Goal: Information Seeking & Learning: Stay updated

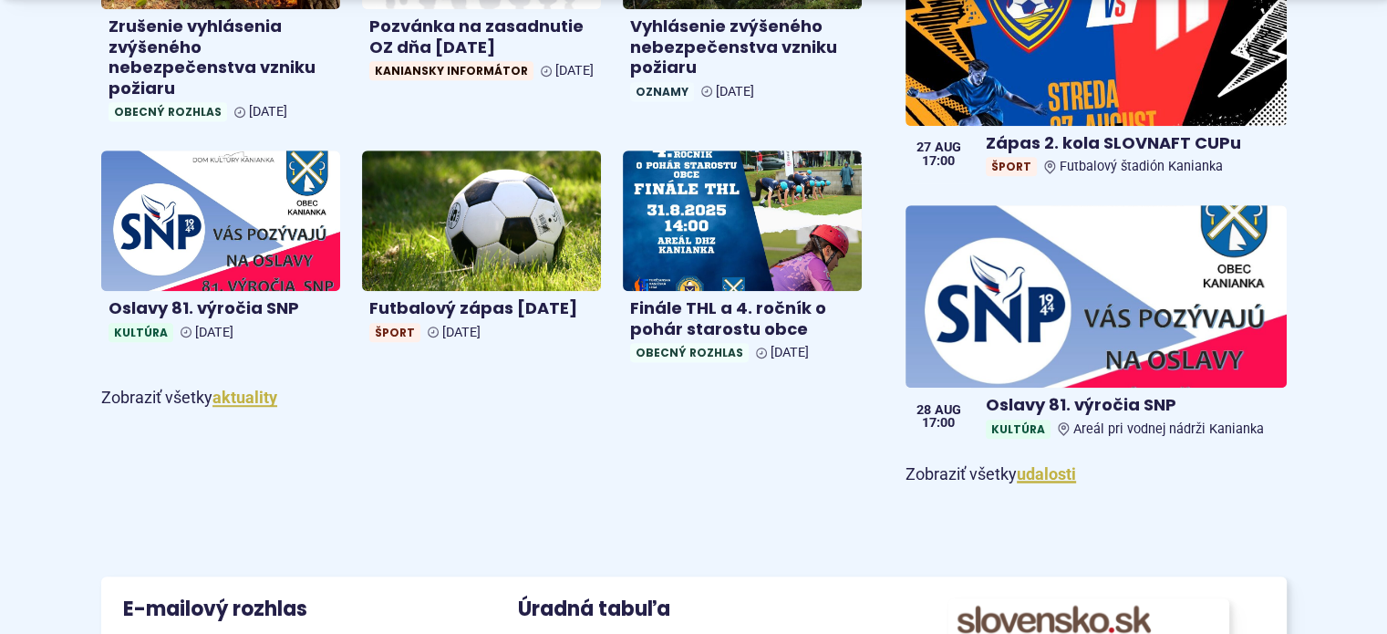
scroll to position [1186, 0]
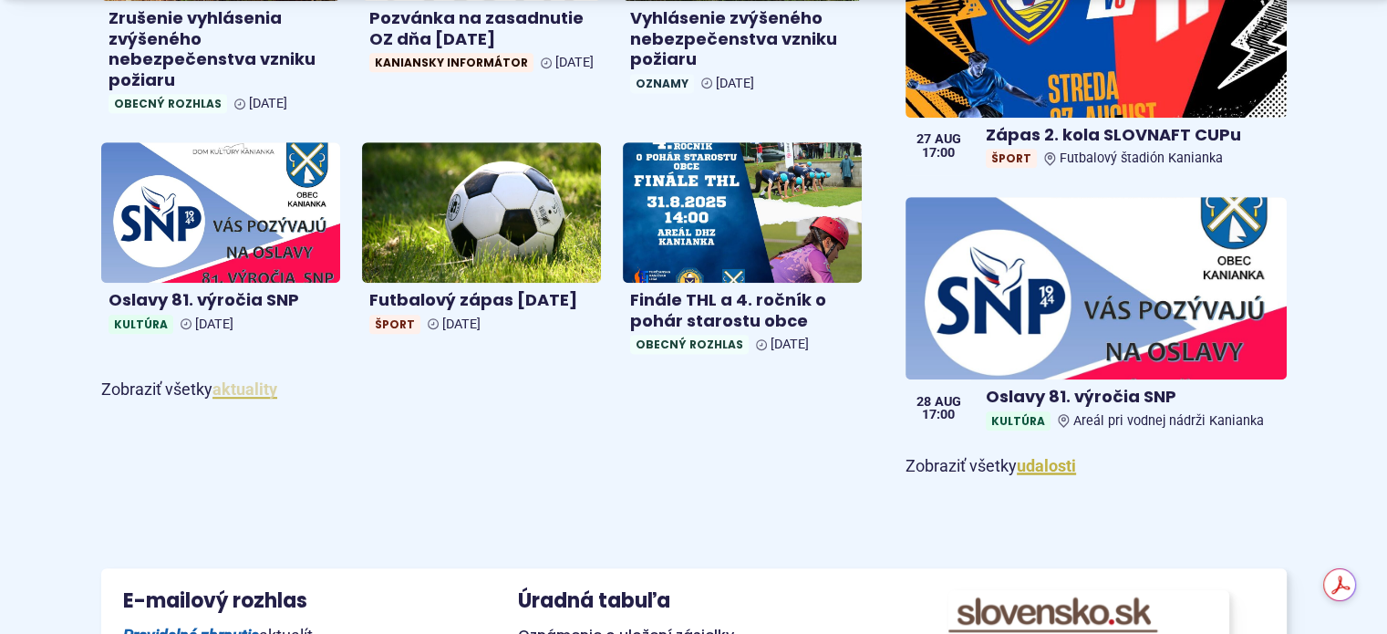
click at [266, 393] on link "aktuality" at bounding box center [245, 388] width 65 height 19
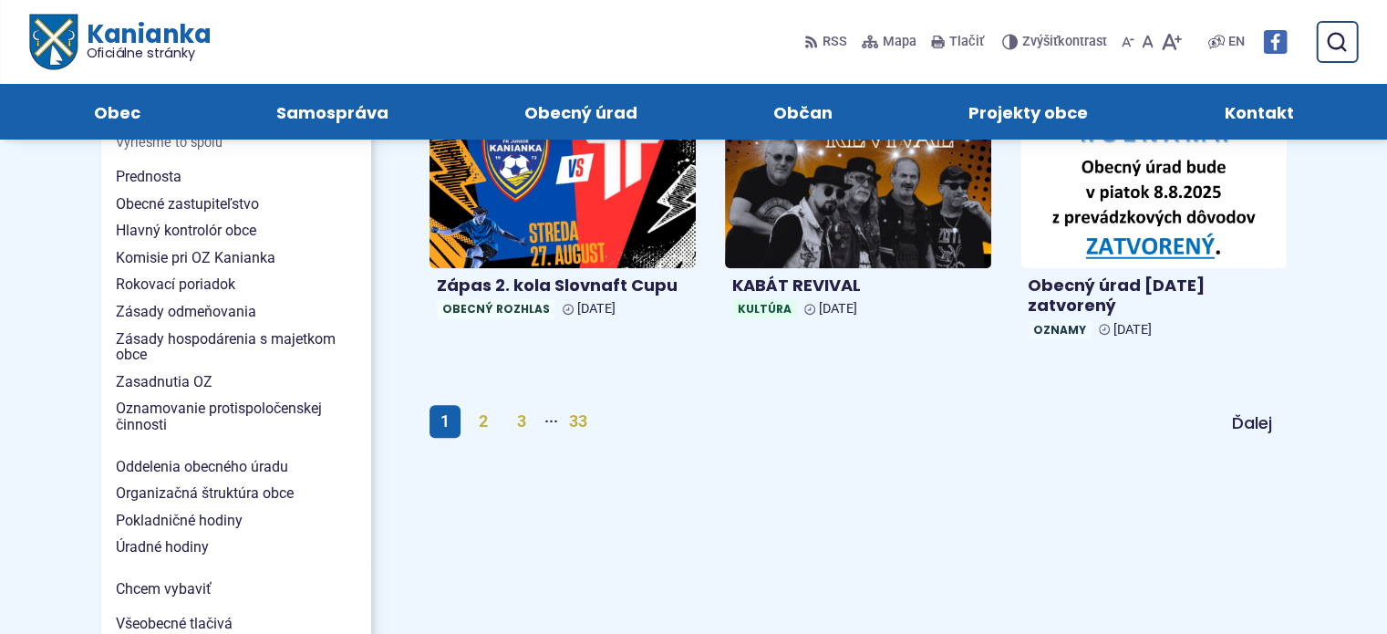
scroll to position [1186, 0]
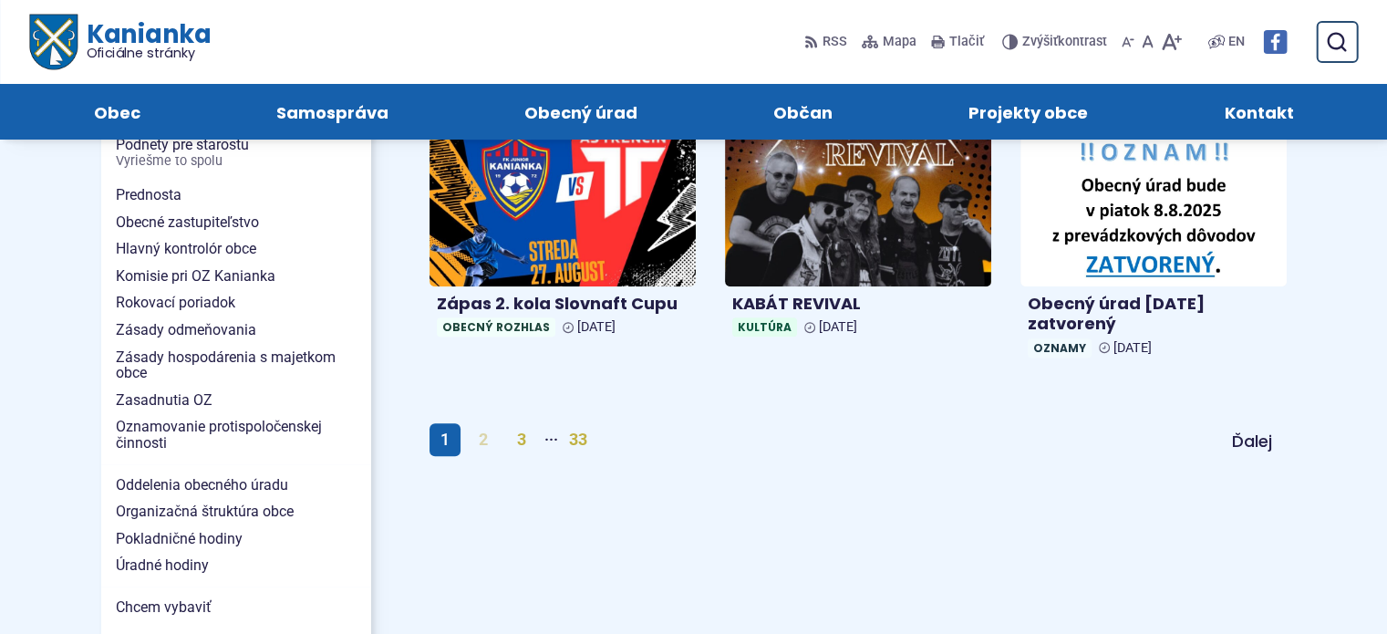
click at [483, 441] on link "2" at bounding box center [483, 439] width 31 height 33
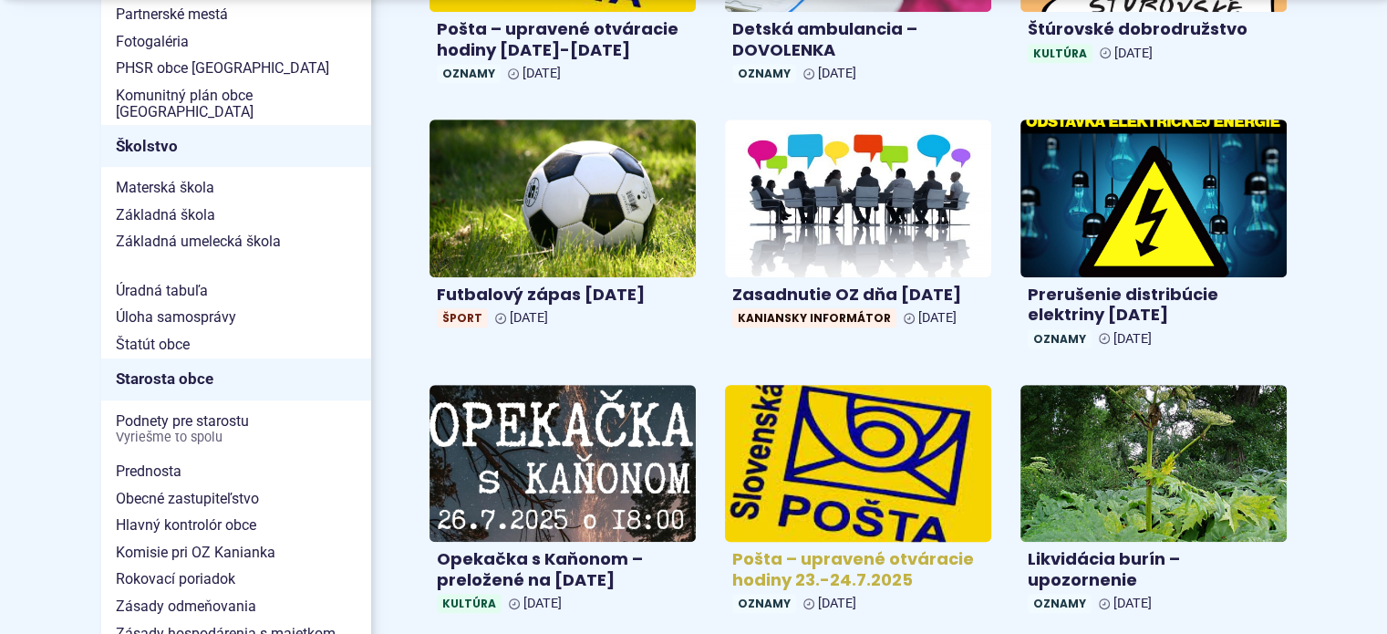
scroll to position [1186, 0]
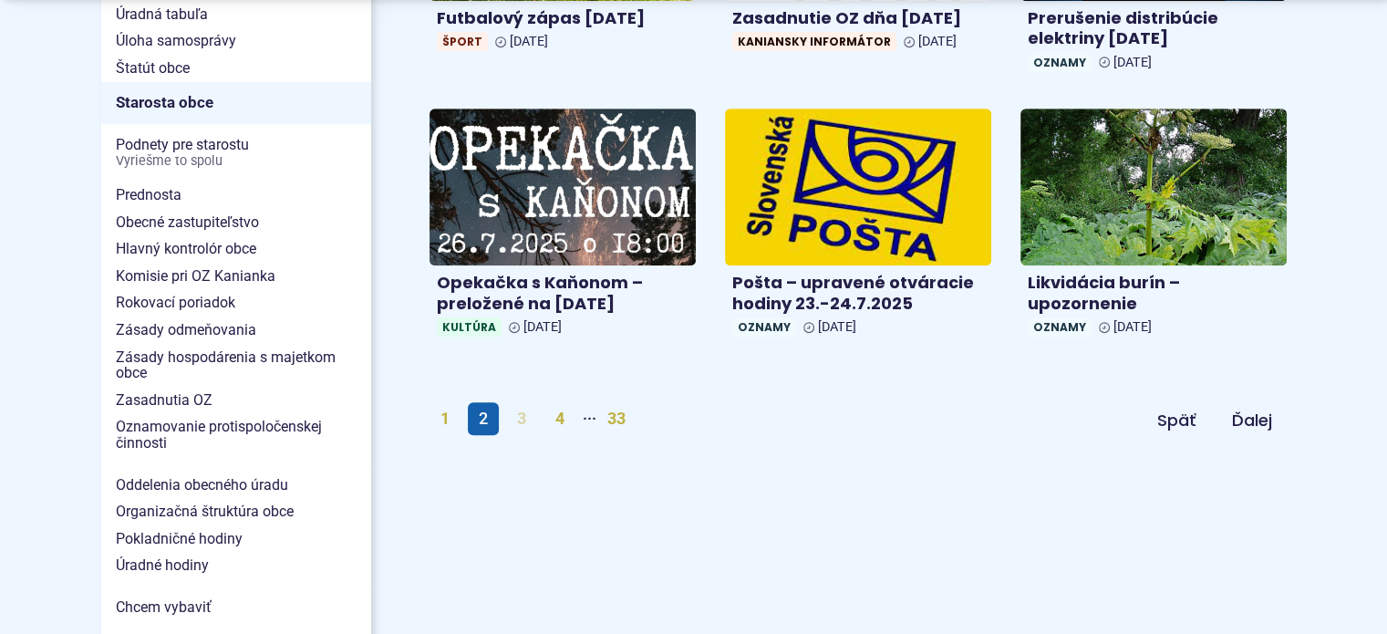
click at [519, 416] on link "3" at bounding box center [521, 418] width 31 height 33
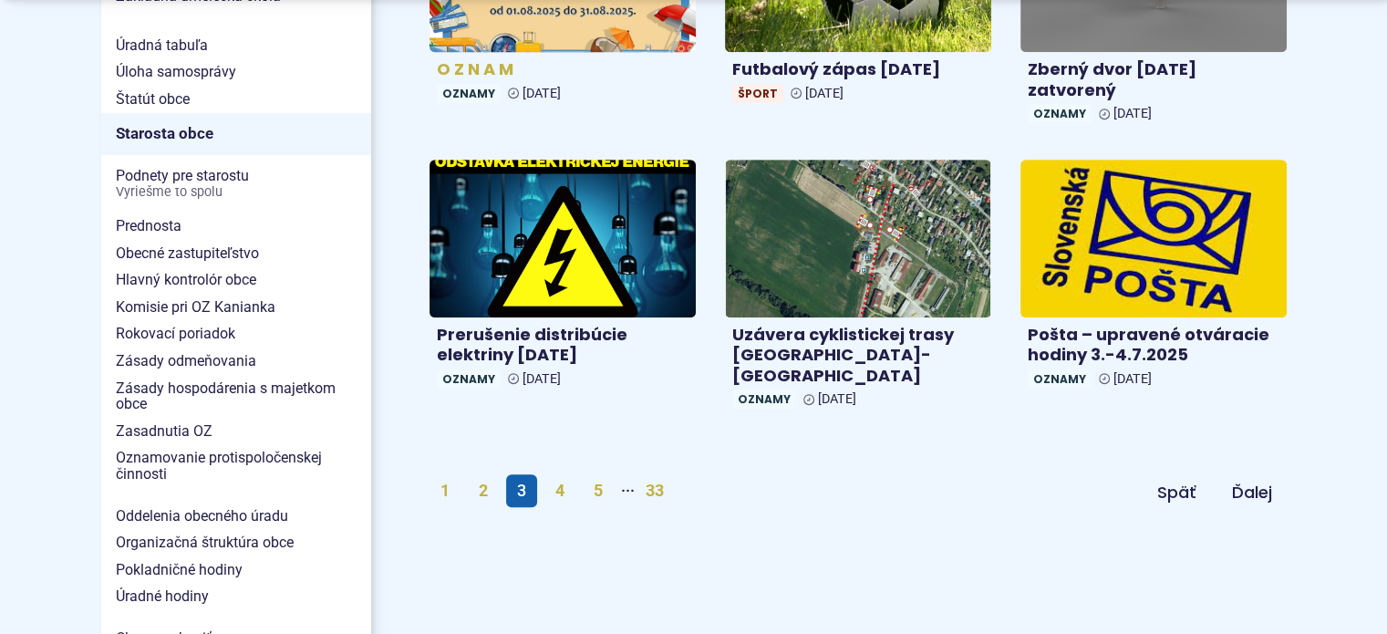
scroll to position [1186, 0]
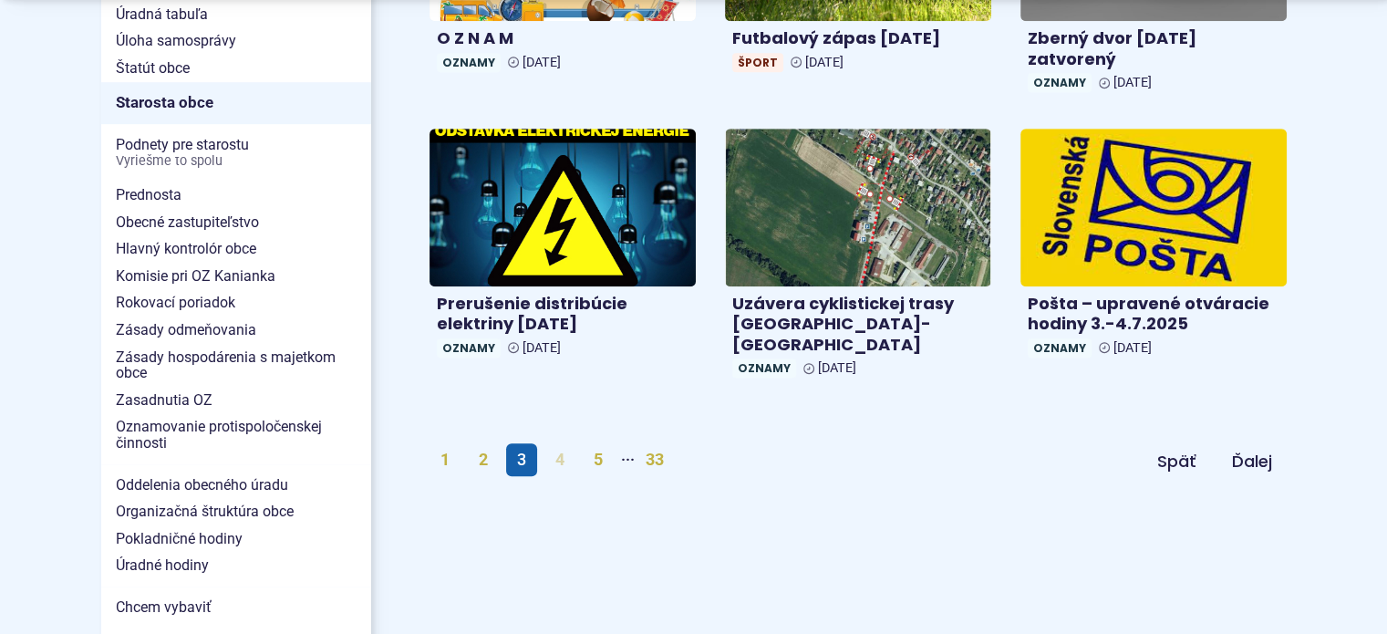
click at [556, 444] on link "4" at bounding box center [560, 459] width 31 height 33
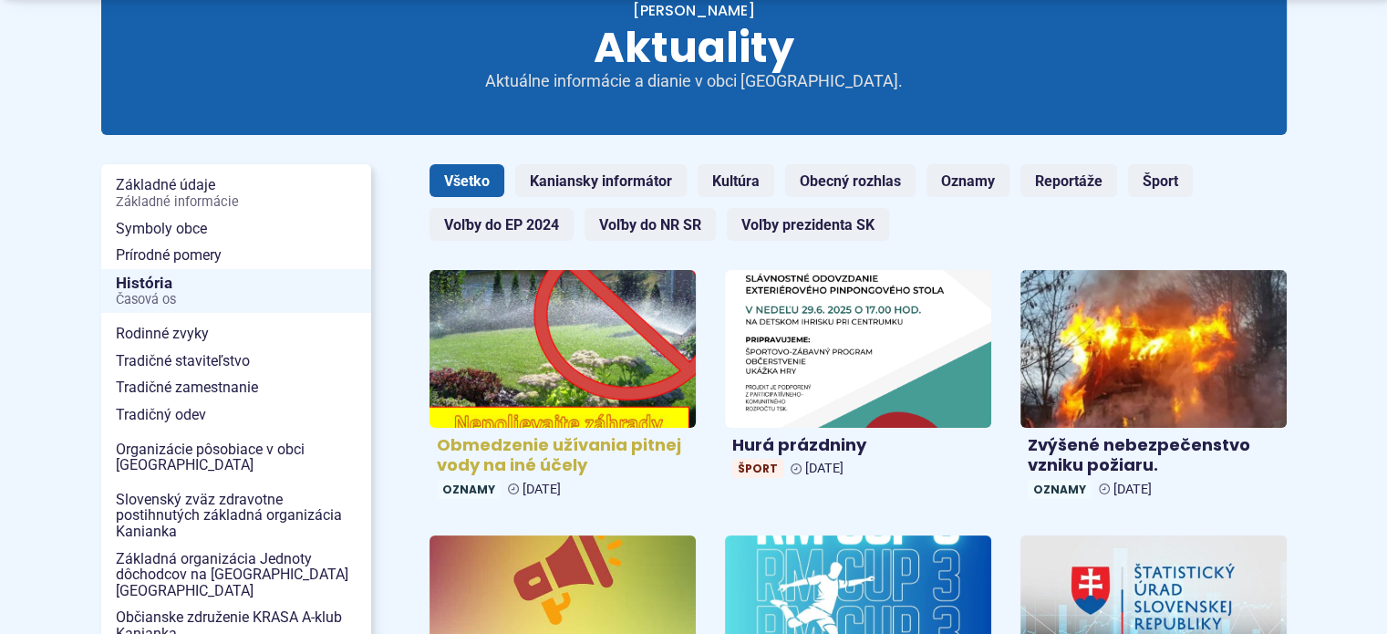
scroll to position [274, 0]
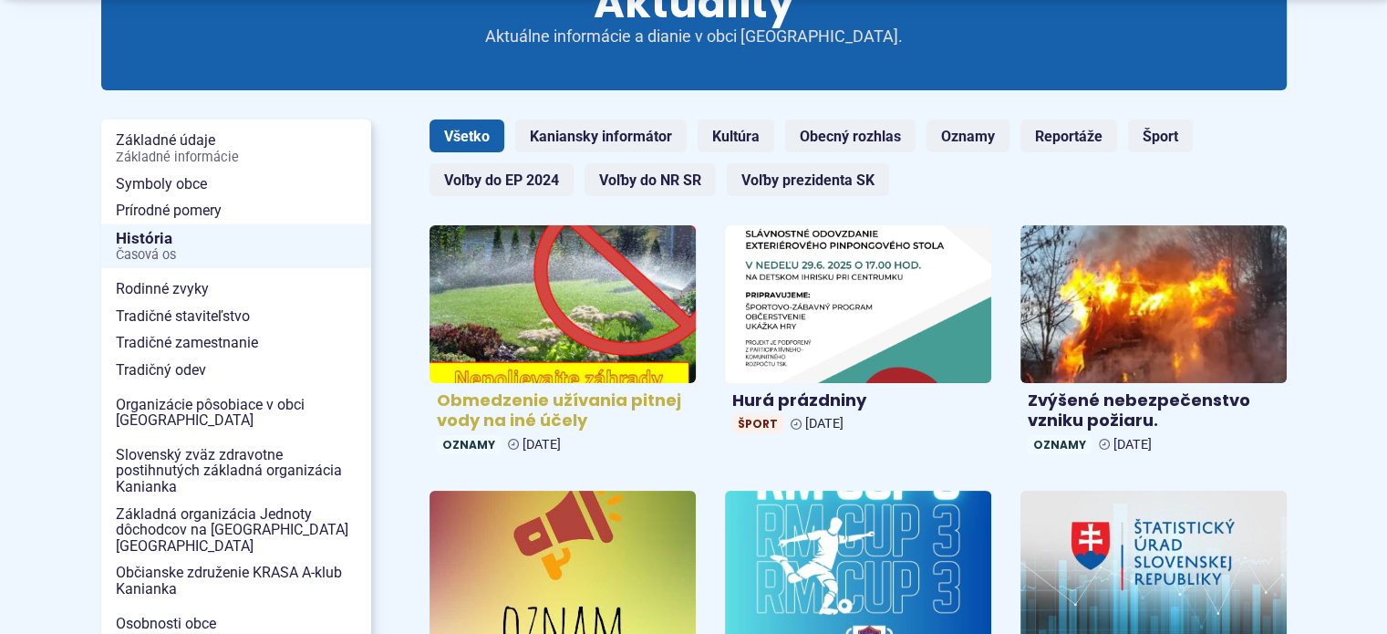
click at [507, 322] on img at bounding box center [563, 303] width 307 height 181
